Goal: Task Accomplishment & Management: Manage account settings

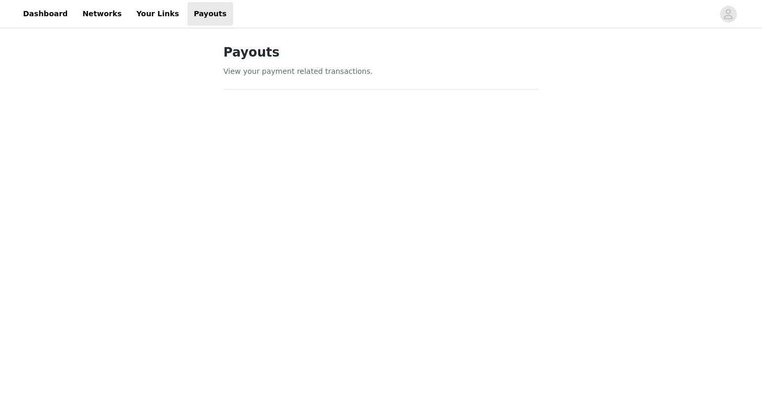
scroll to position [453, 0]
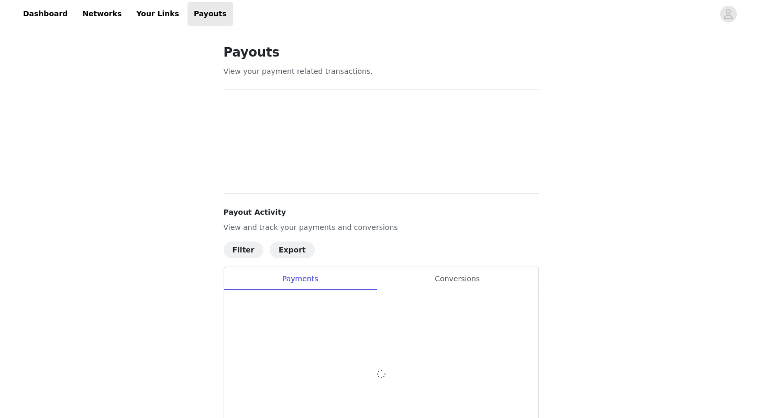
scroll to position [110, 0]
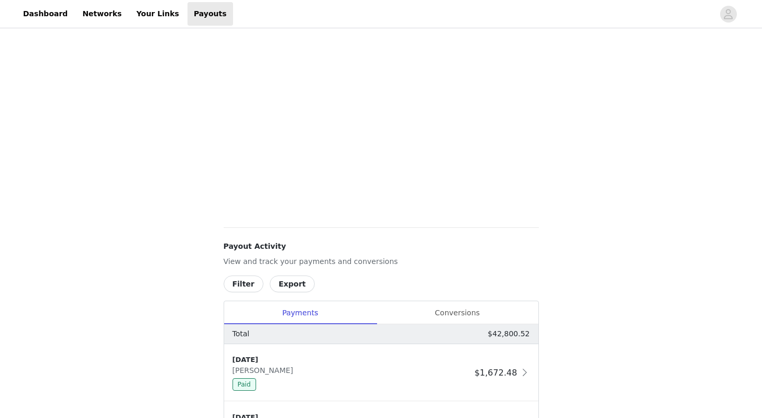
scroll to position [320, 0]
click at [445, 316] on div "Conversions" at bounding box center [458, 312] width 162 height 24
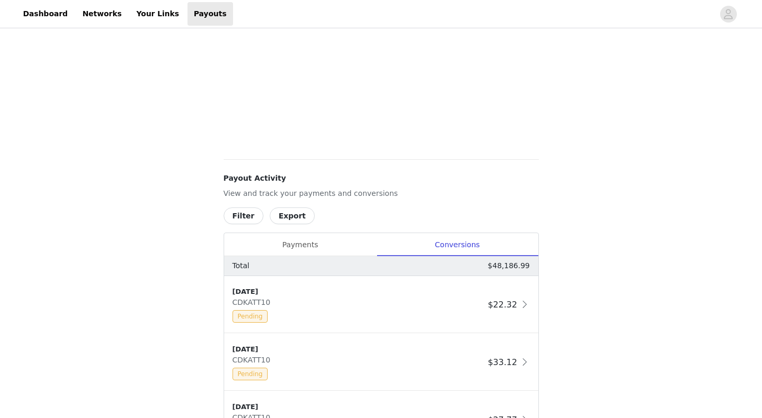
scroll to position [388, 0]
